Goal: Check status: Check status

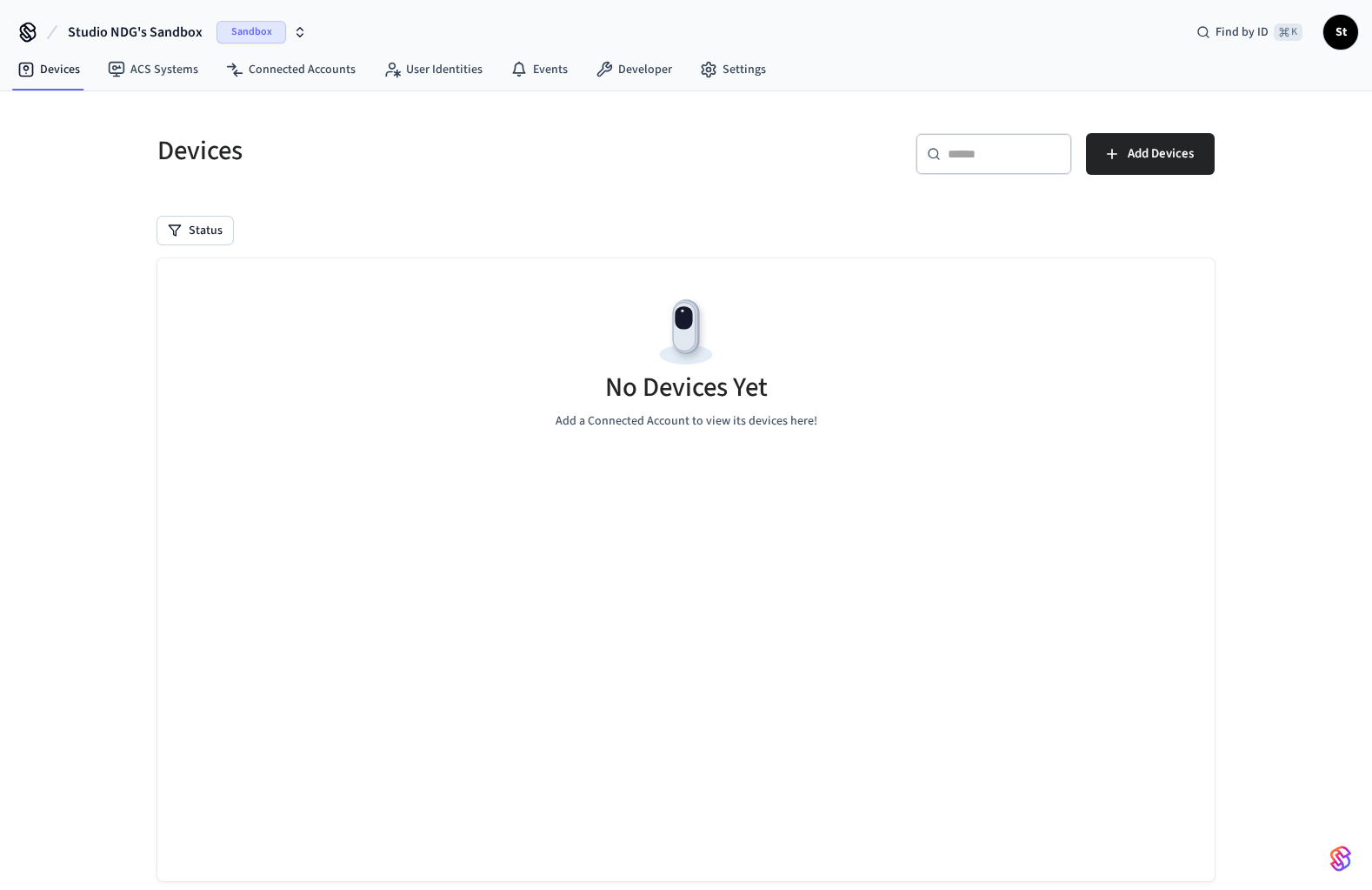
click at [303, 29] on icon "button" at bounding box center [300, 32] width 14 height 14
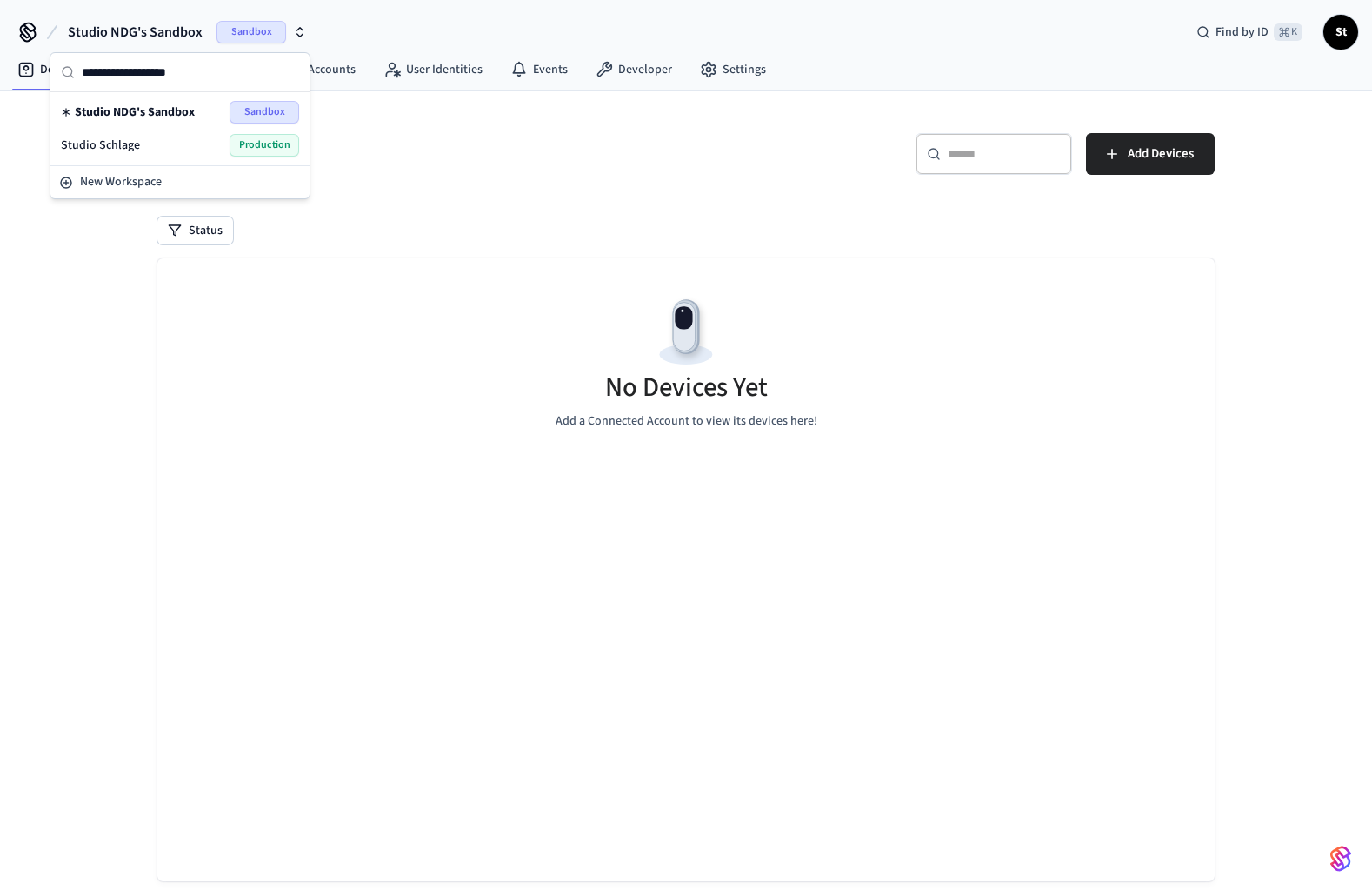
click at [265, 150] on span "Production" at bounding box center [264, 144] width 70 height 22
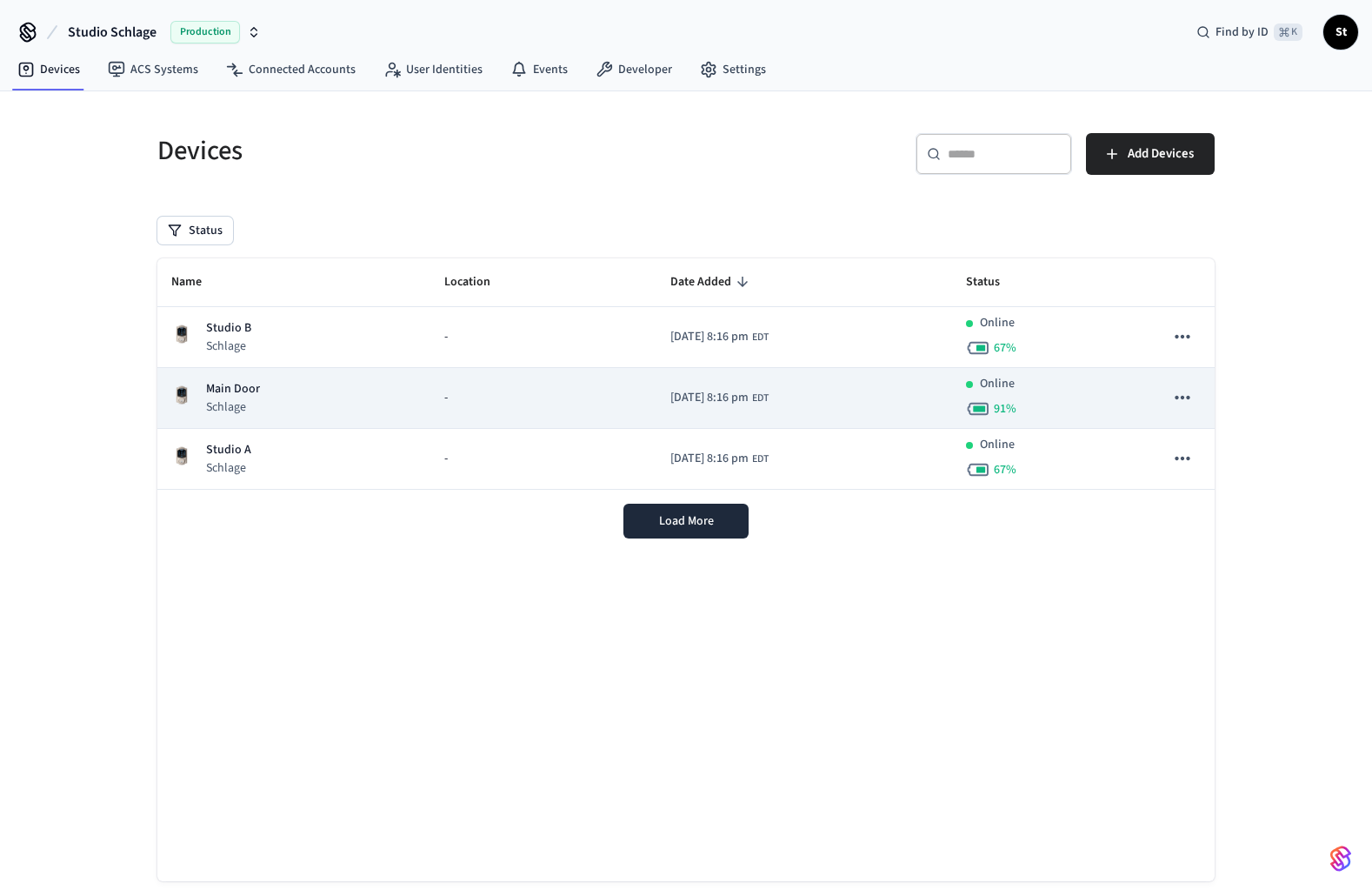
click at [254, 400] on p "Schlage" at bounding box center [233, 407] width 54 height 17
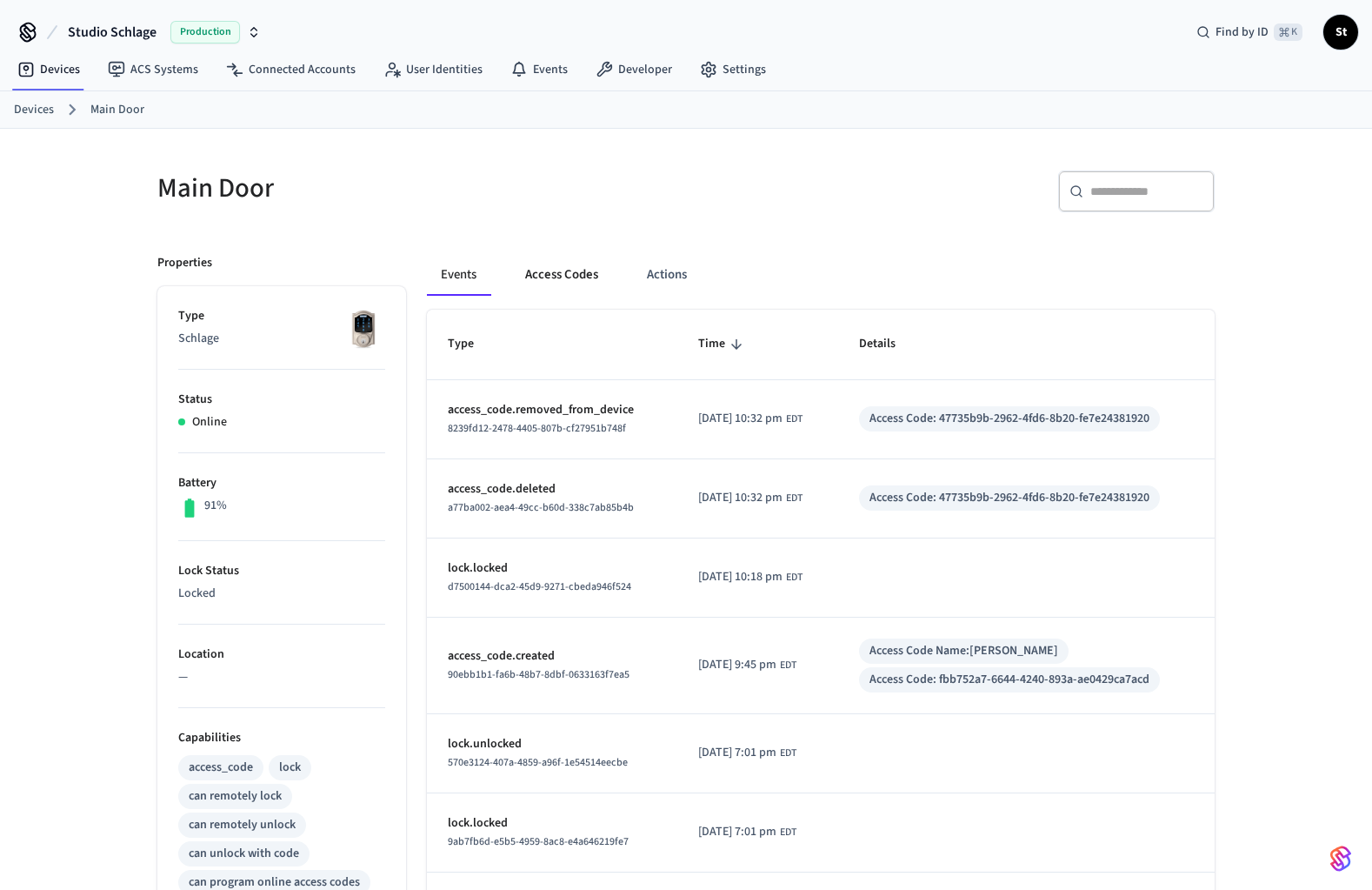
click at [553, 273] on button "Access Codes" at bounding box center [562, 274] width 101 height 42
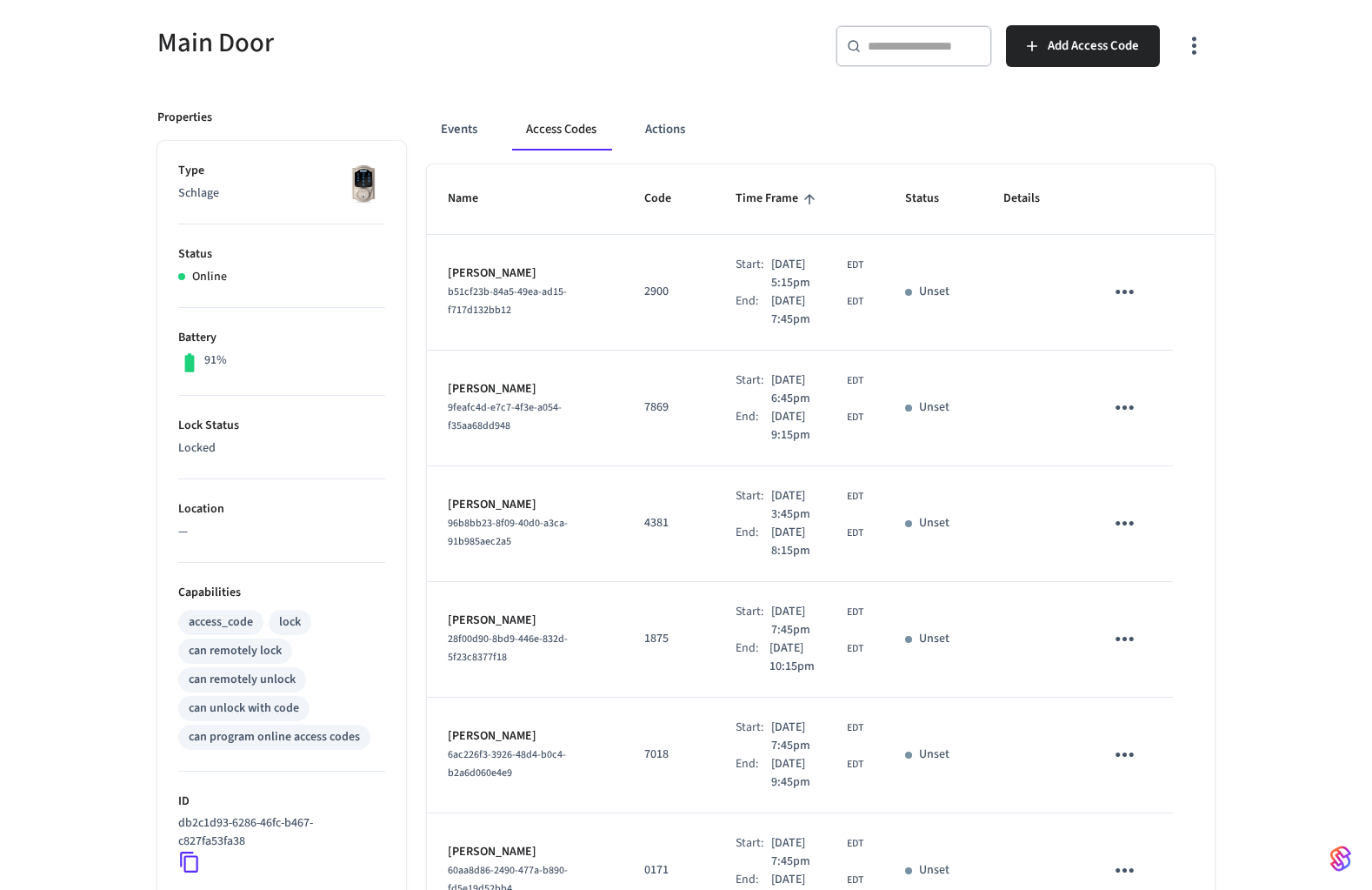
scroll to position [731, 0]
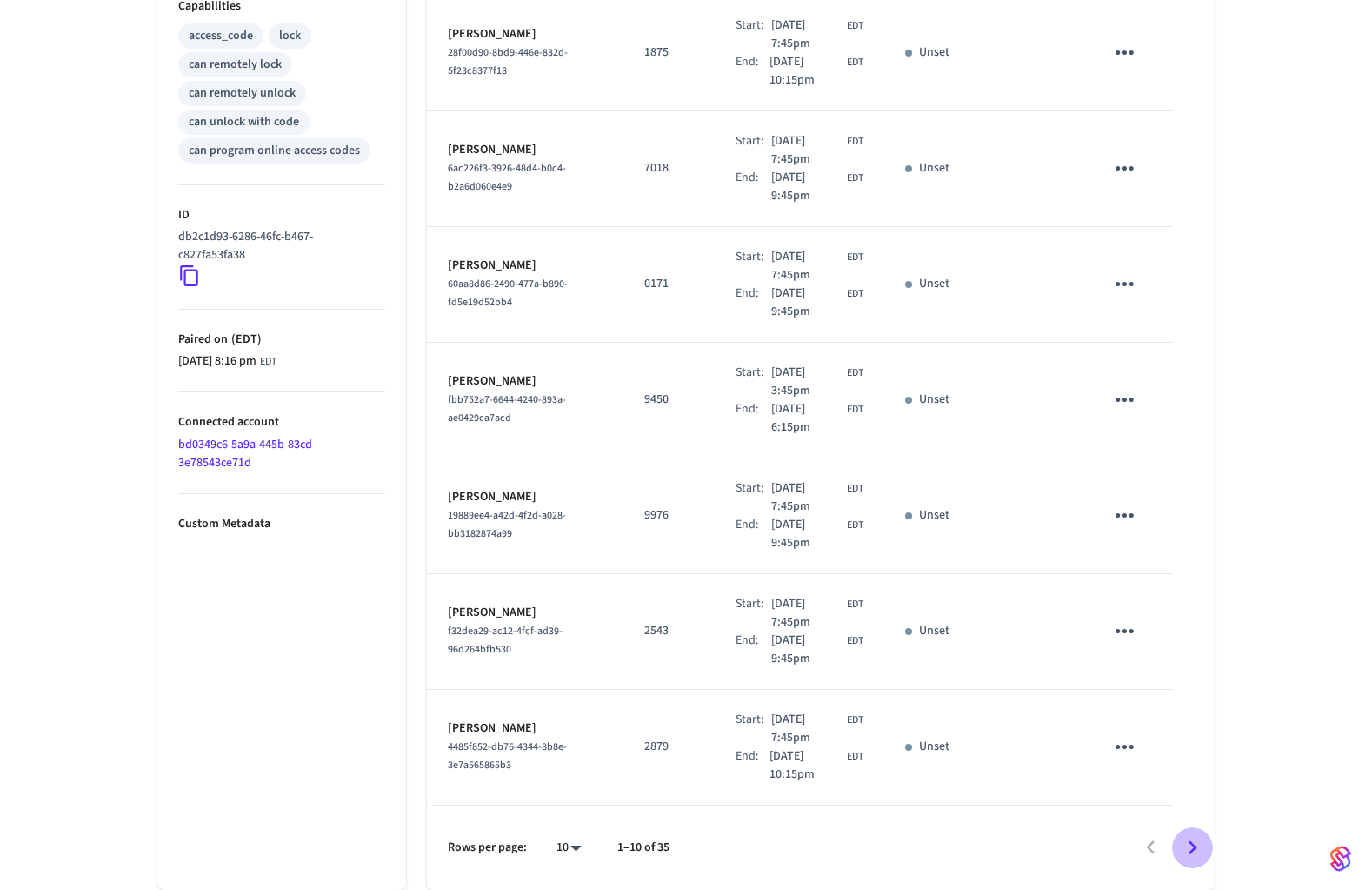
click at [1196, 848] on icon "Go to next page" at bounding box center [1193, 847] width 27 height 27
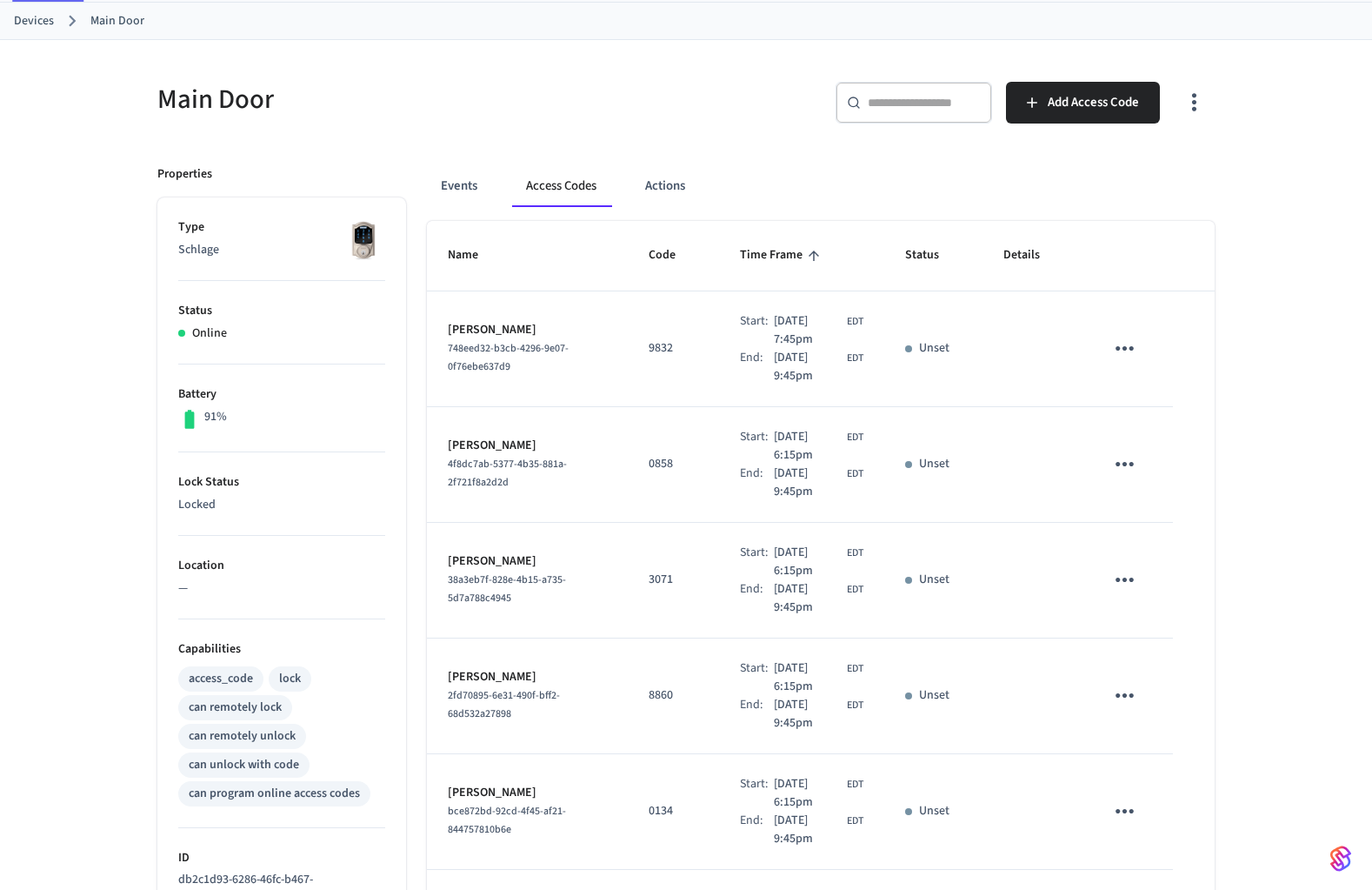
scroll to position [0, 0]
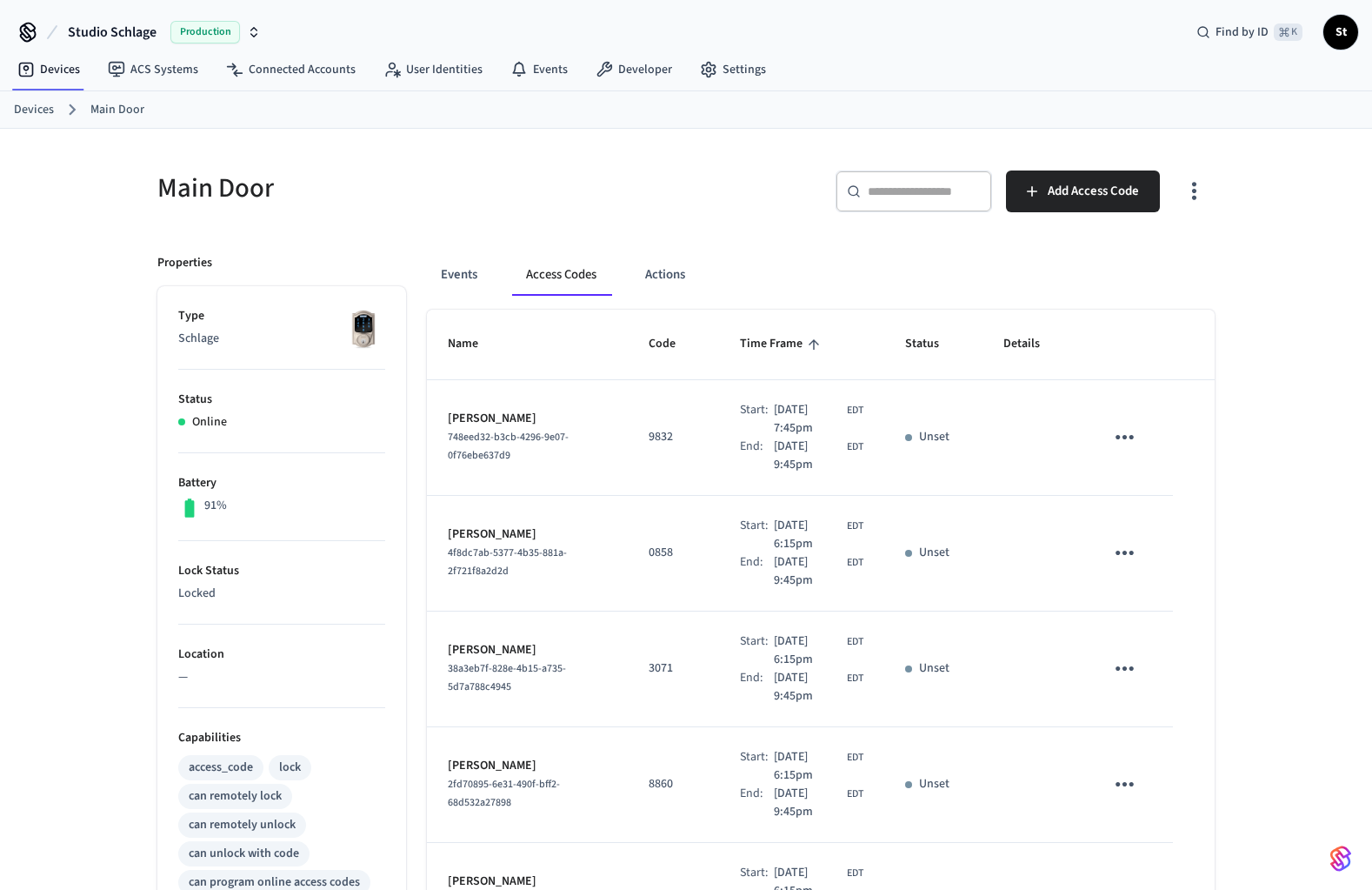
click at [906, 193] on input "text" at bounding box center [924, 192] width 113 height 17
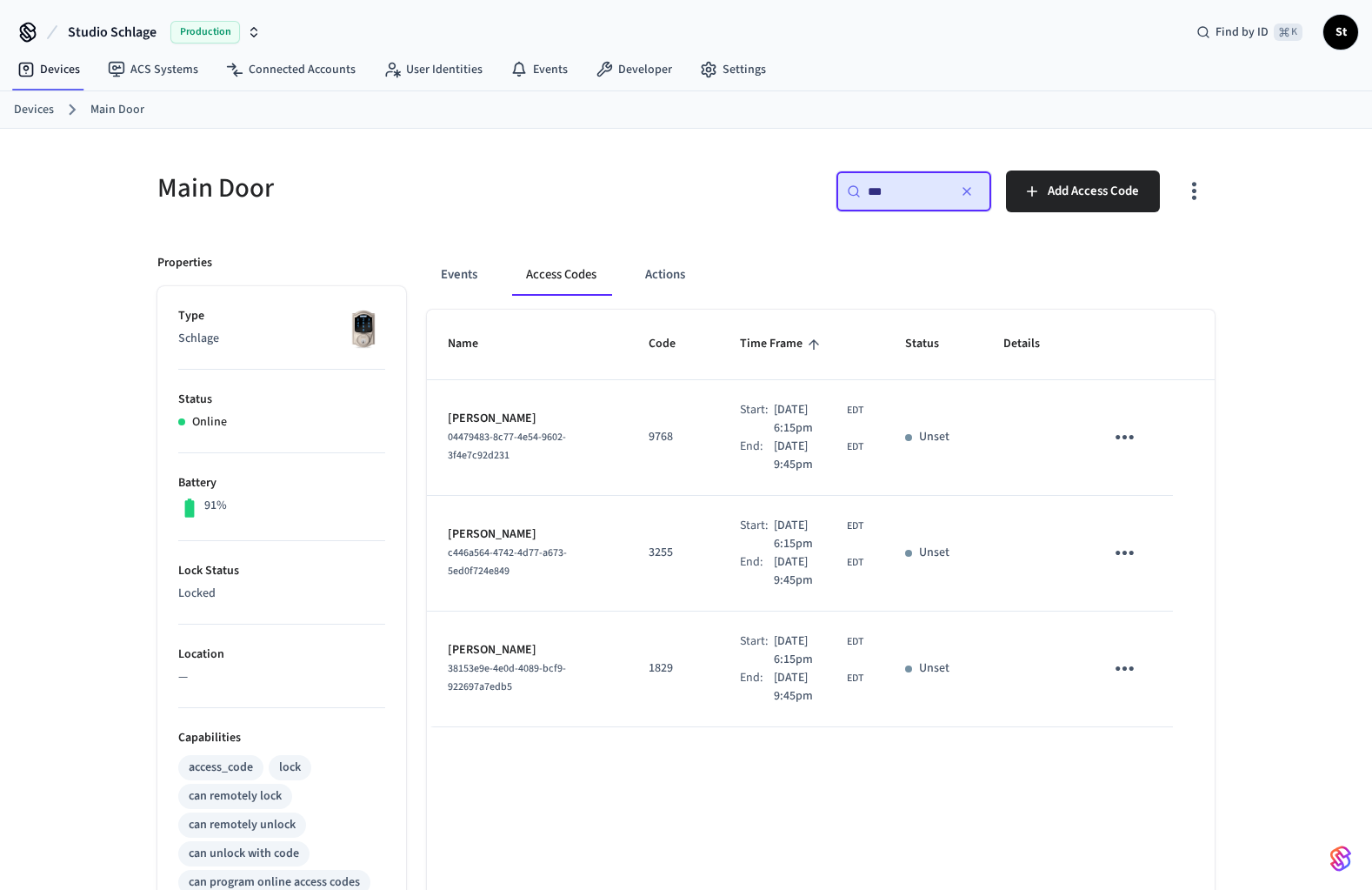
type input "***"
